Goal: Task Accomplishment & Management: Manage account settings

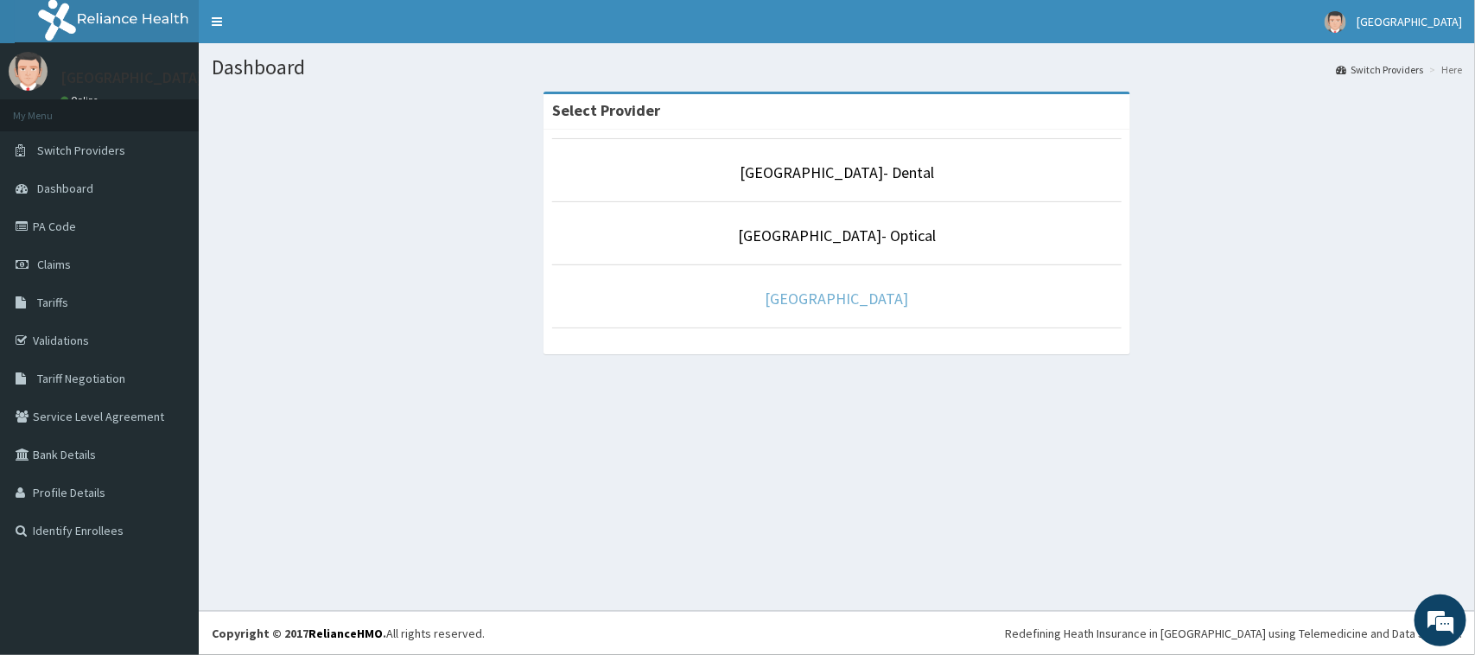
click at [843, 296] on link "[GEOGRAPHIC_DATA]" at bounding box center [836, 299] width 143 height 20
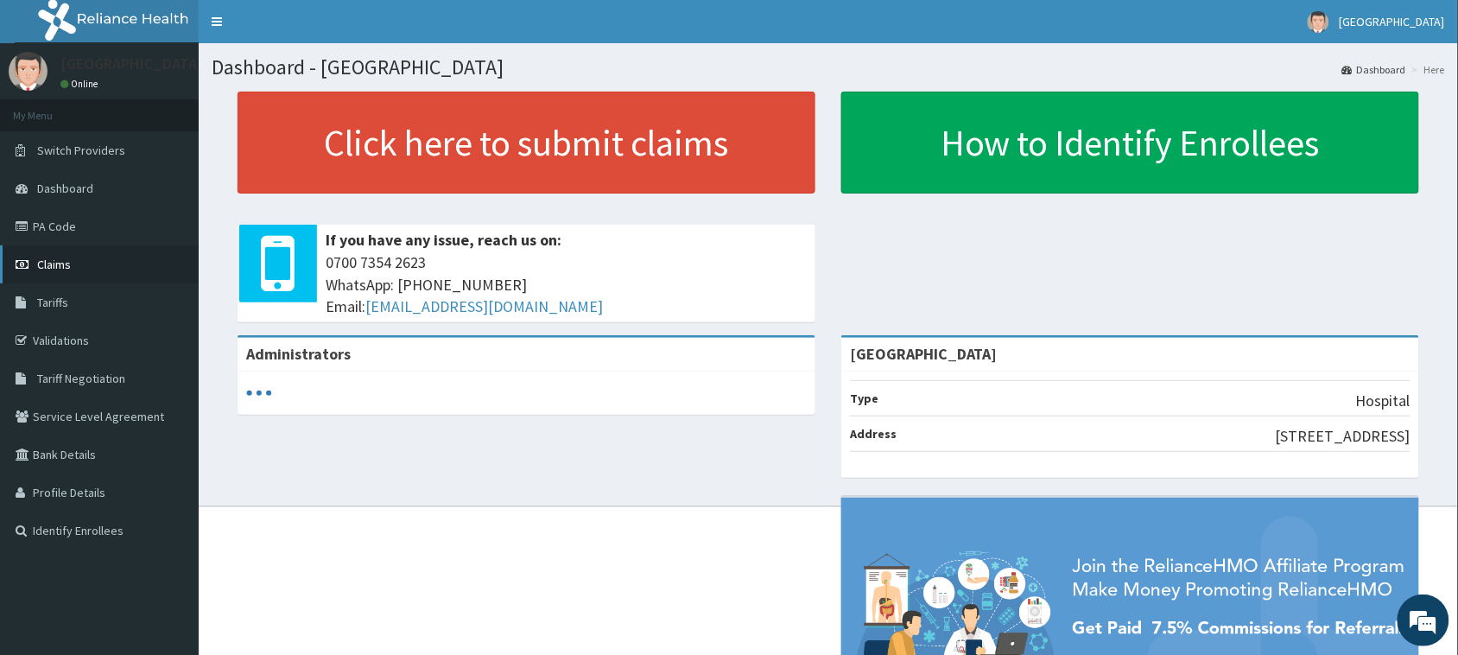
click at [61, 259] on span "Claims" at bounding box center [54, 265] width 34 height 16
